Goal: Information Seeking & Learning: Compare options

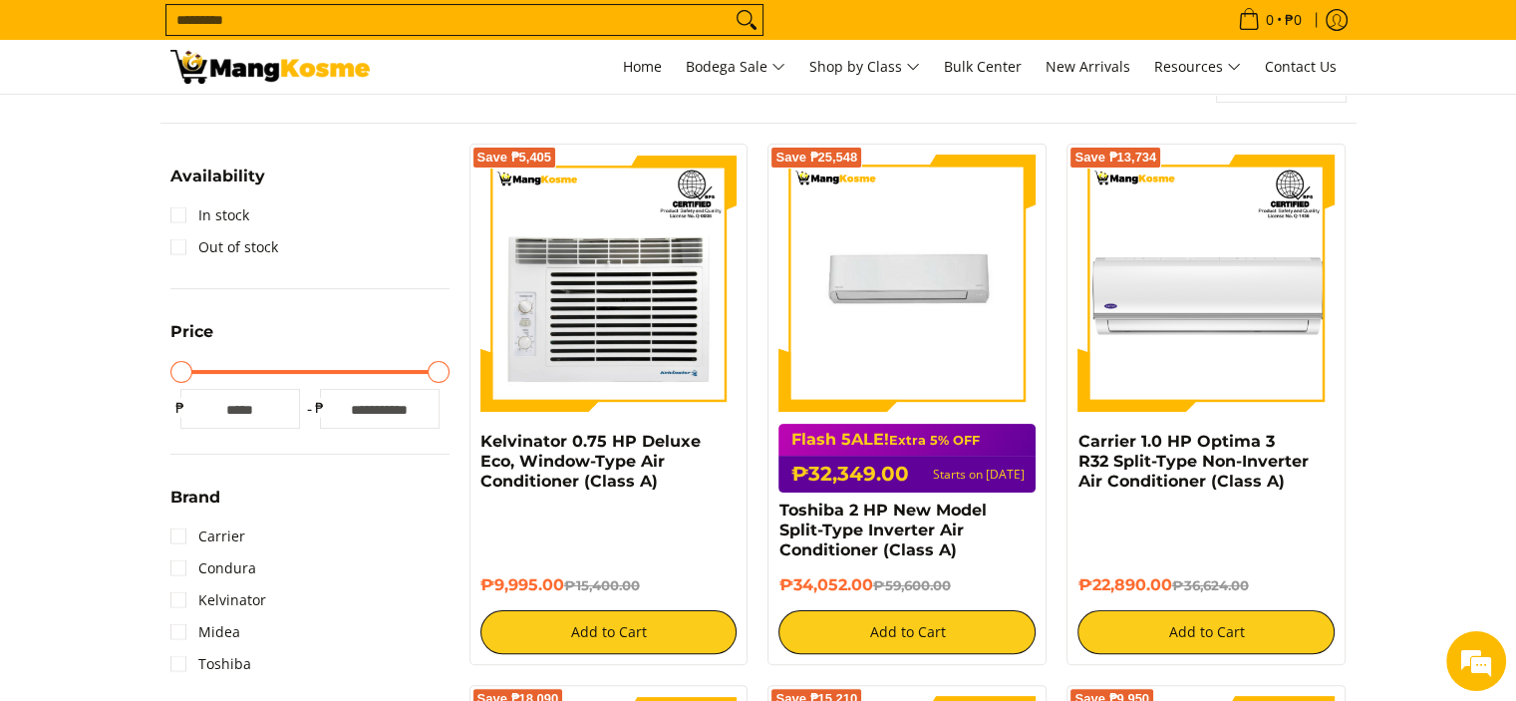
scroll to position [299, 0]
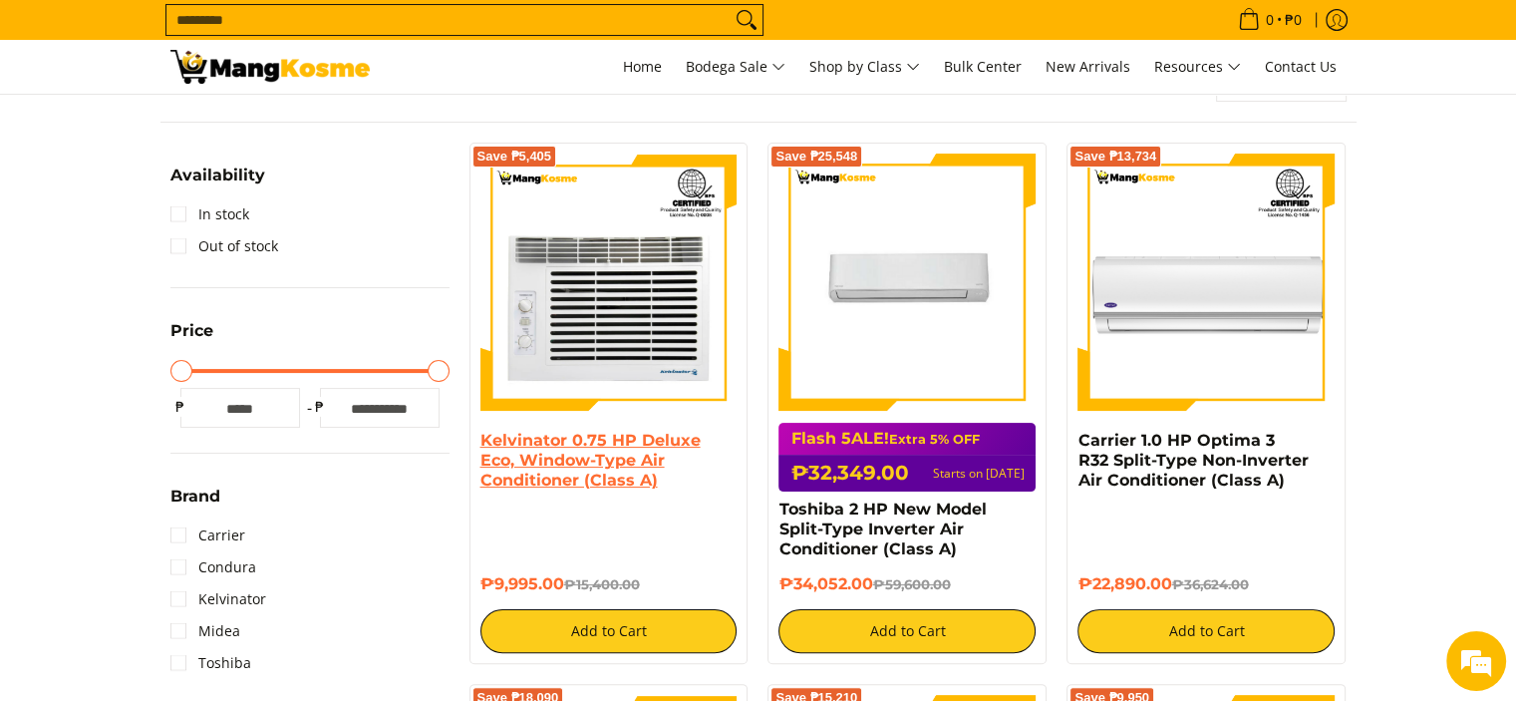
click at [566, 449] on link "Kelvinator 0.75 HP Deluxe Eco, Window-Type Air Conditioner (Class A)" at bounding box center [590, 460] width 220 height 59
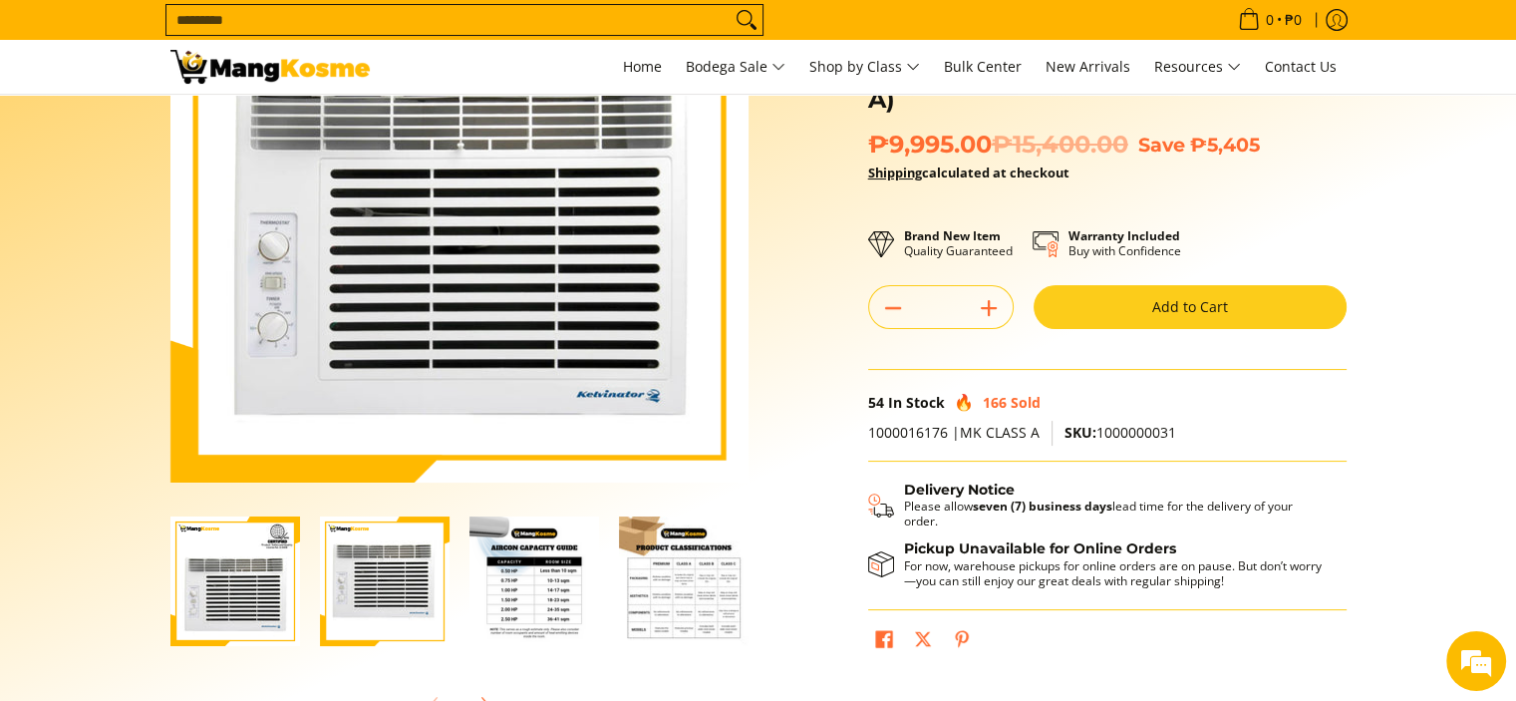
scroll to position [231, 0]
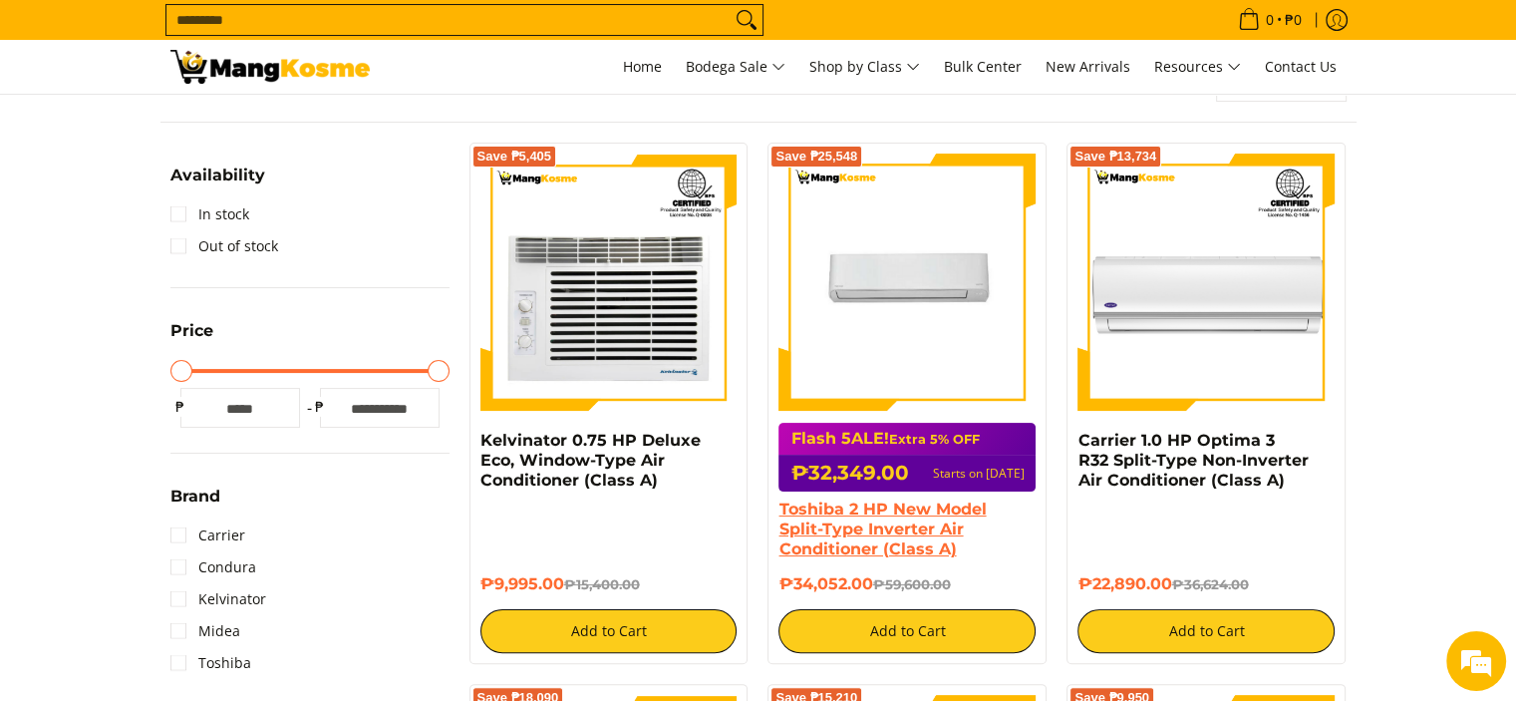
click at [944, 537] on link "Toshiba 2 HP New Model Split-Type Inverter Air Conditioner (Class A)" at bounding box center [881, 528] width 207 height 59
